Goal: Task Accomplishment & Management: Use online tool/utility

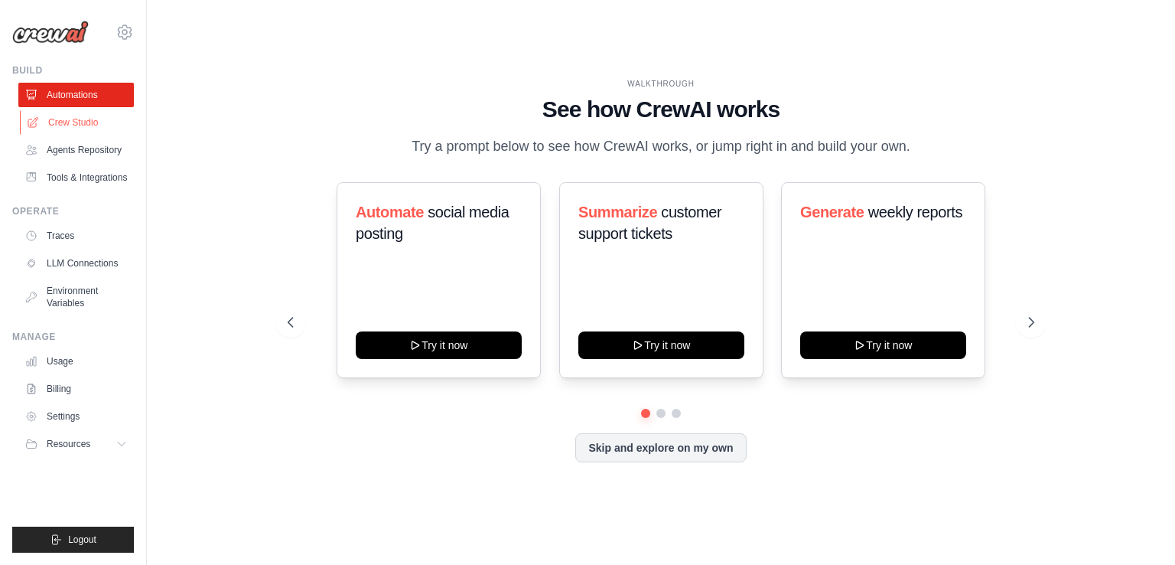
click at [84, 122] on link "Crew Studio" at bounding box center [78, 122] width 116 height 24
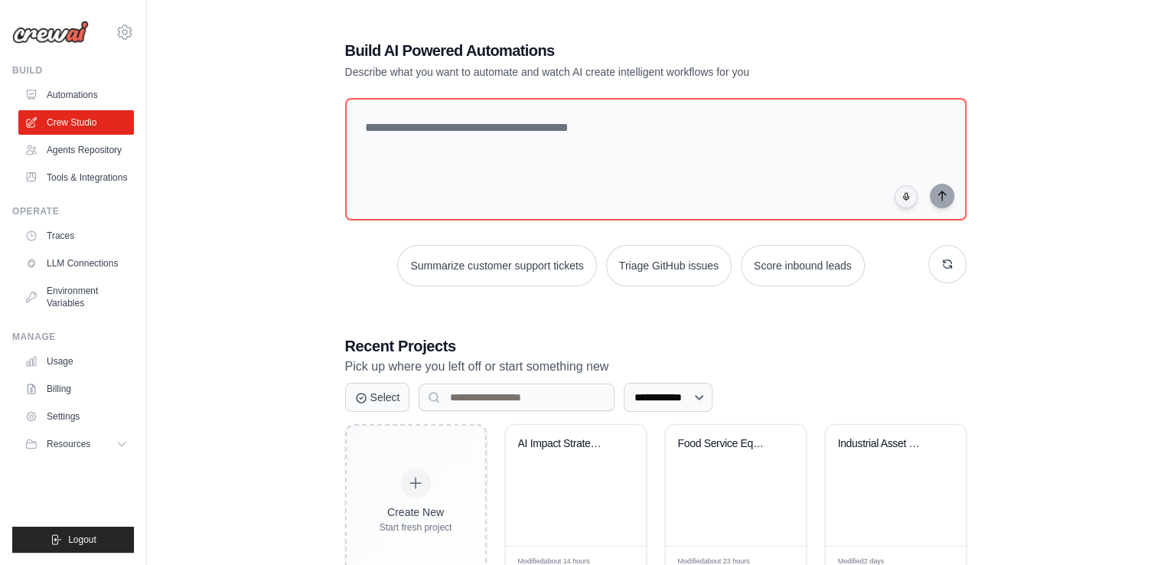
scroll to position [51, 0]
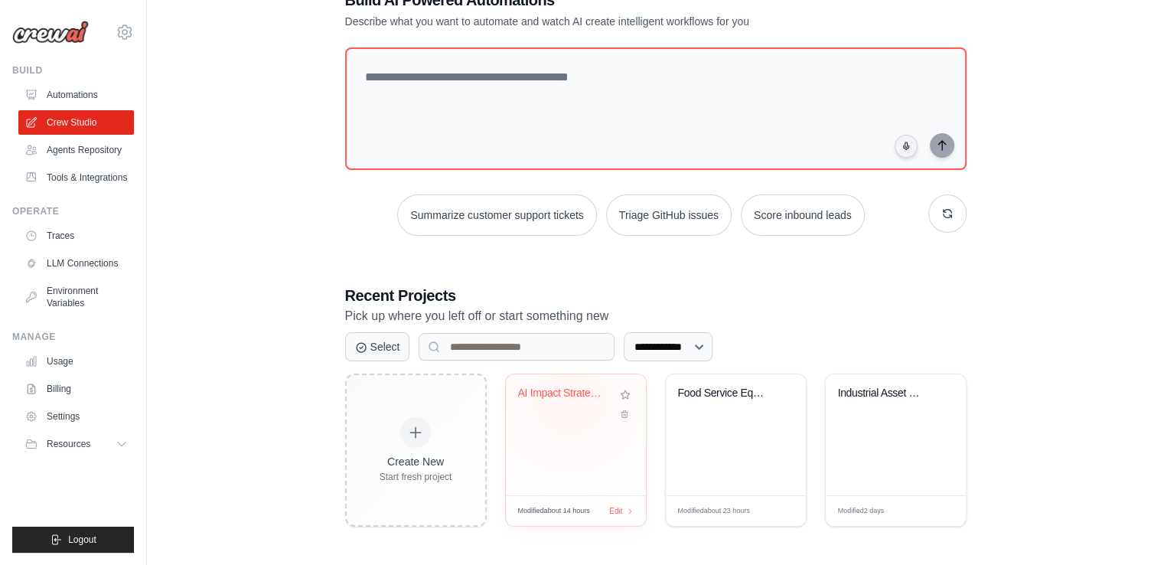
click at [569, 396] on div "AI Impact Strategic Planning for Po..." at bounding box center [564, 393] width 93 height 14
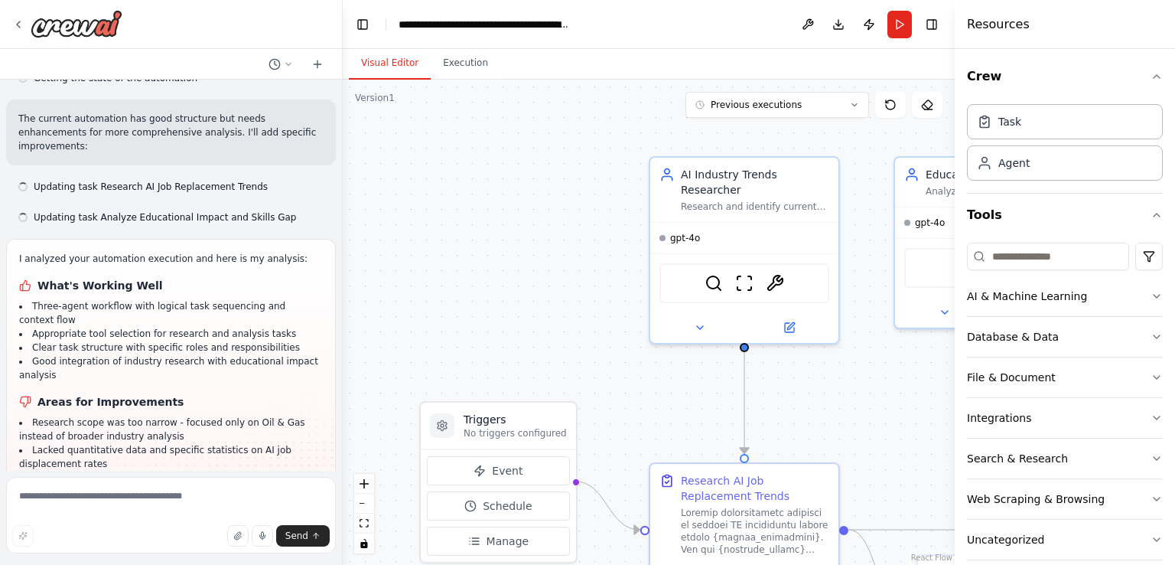
scroll to position [1602, 0]
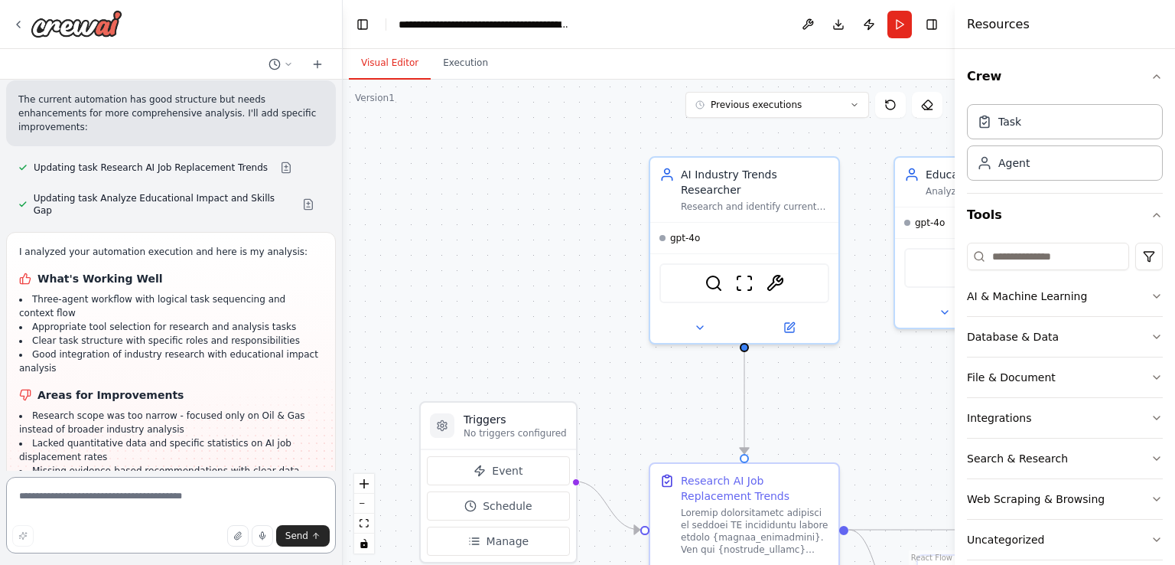
click at [123, 497] on textarea at bounding box center [171, 515] width 330 height 77
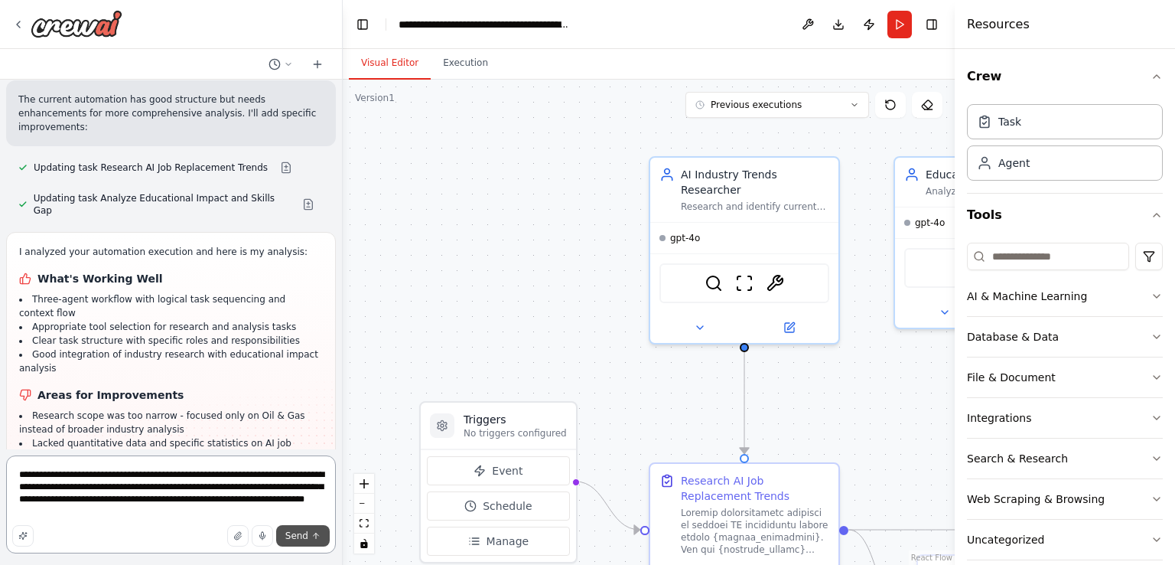
type textarea "**********"
click at [298, 536] on span "Send" at bounding box center [296, 536] width 23 height 12
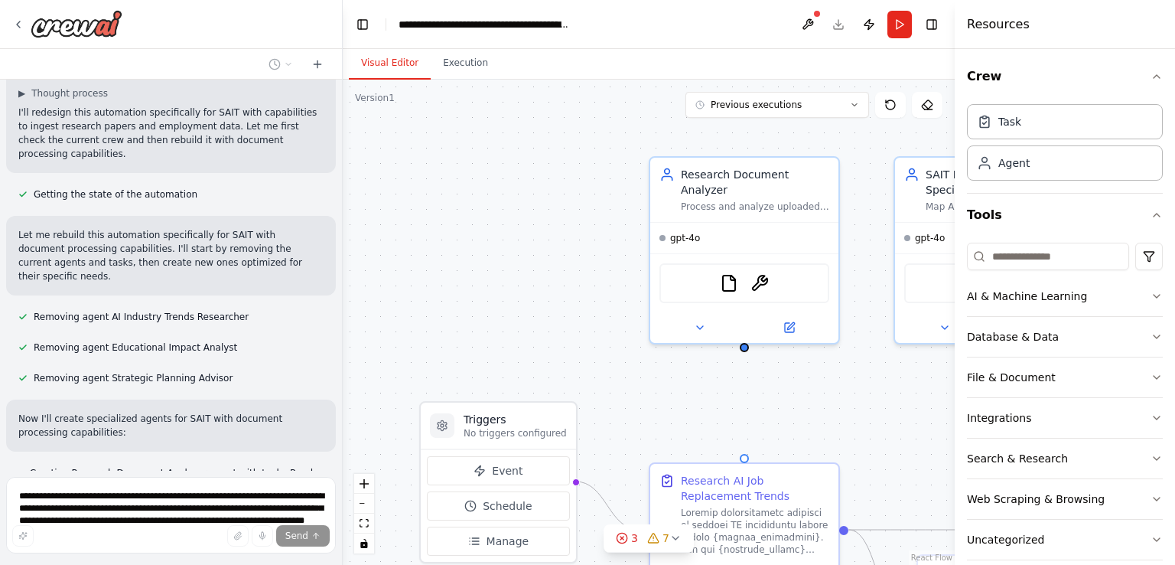
scroll to position [2228, 0]
click at [713, 383] on div ".deletable-edge-delete-btn { width: 20px; height: 20px; border: 0px solid #ffff…" at bounding box center [649, 322] width 612 height 485
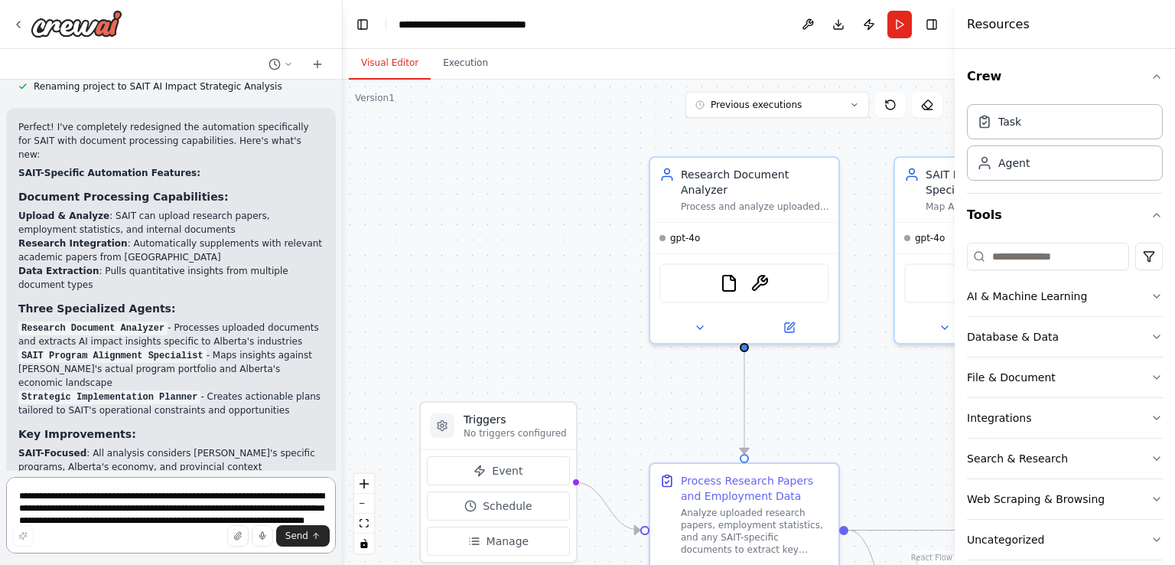
scroll to position [3348, 0]
